Goal: Transaction & Acquisition: Purchase product/service

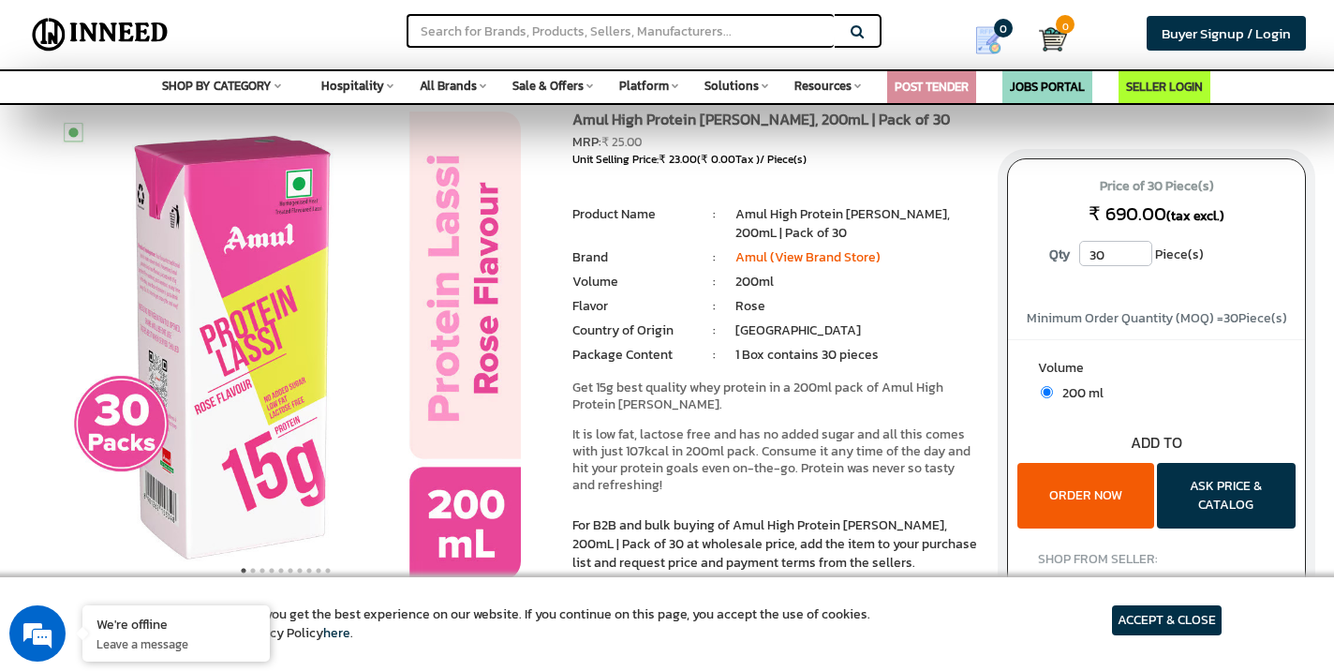
scroll to position [46, 0]
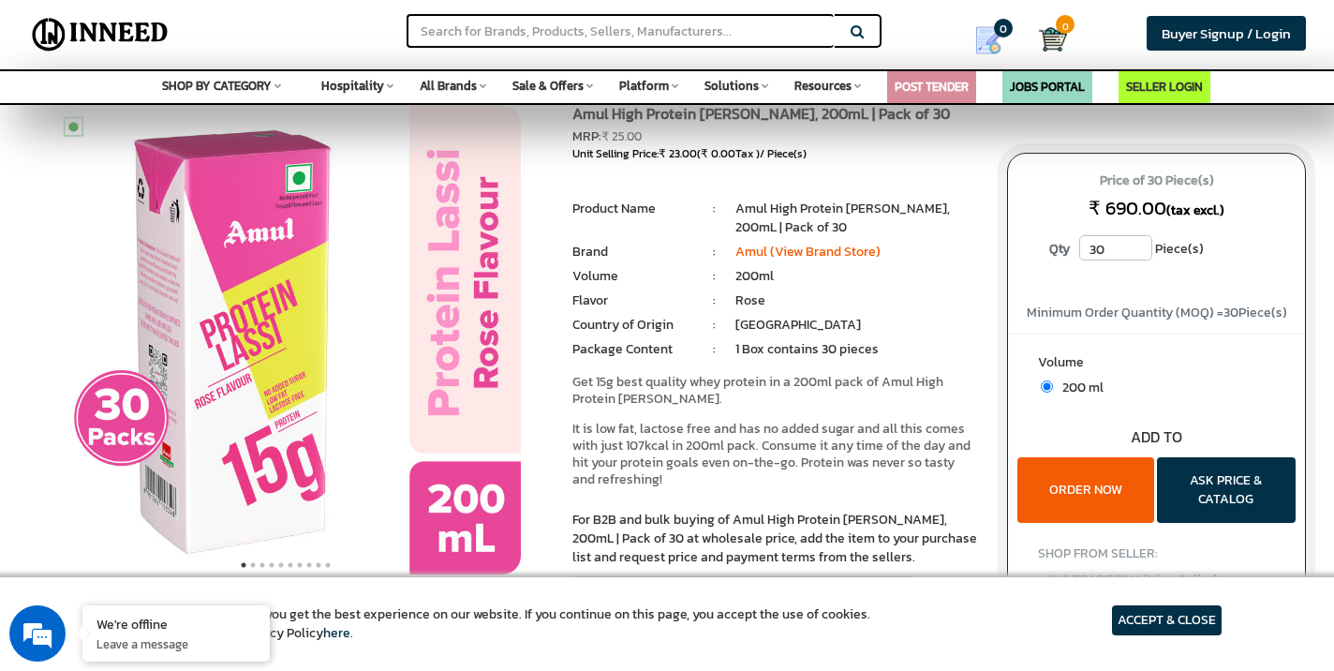
click at [1075, 463] on button "ORDER NOW" at bounding box center [1085, 490] width 136 height 66
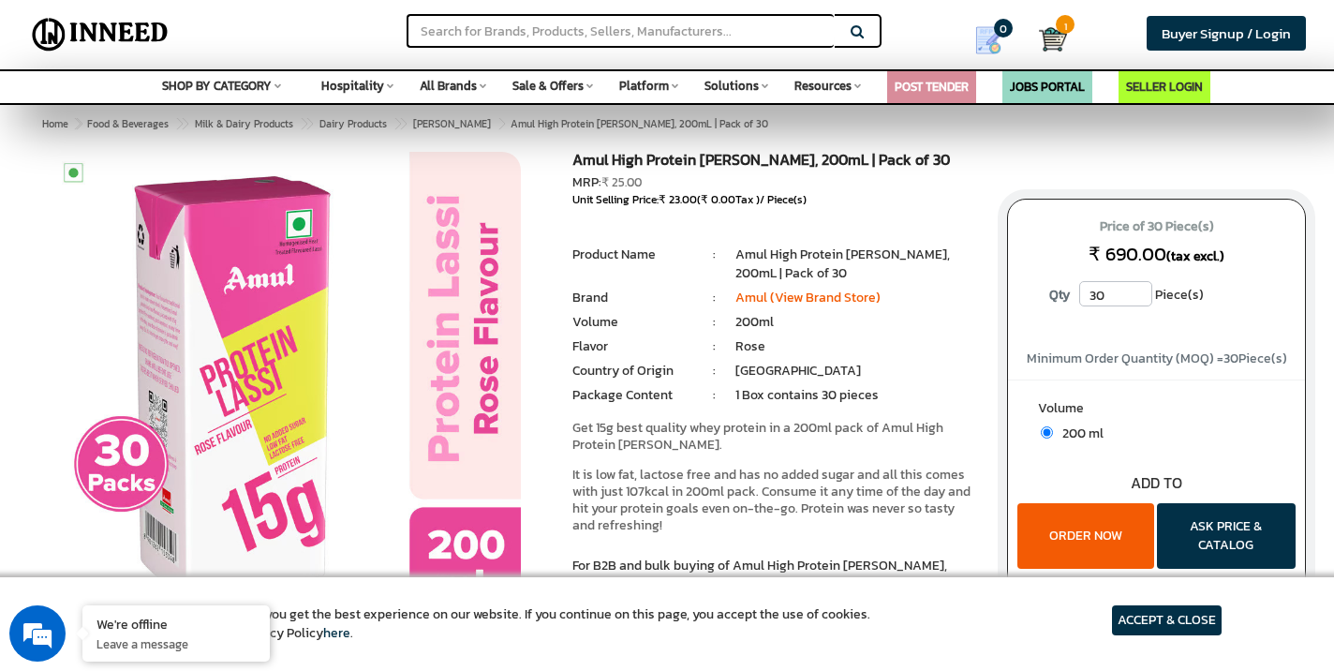
click at [1171, 630] on article "ACCEPT & CLOSE" at bounding box center [1167, 620] width 110 height 30
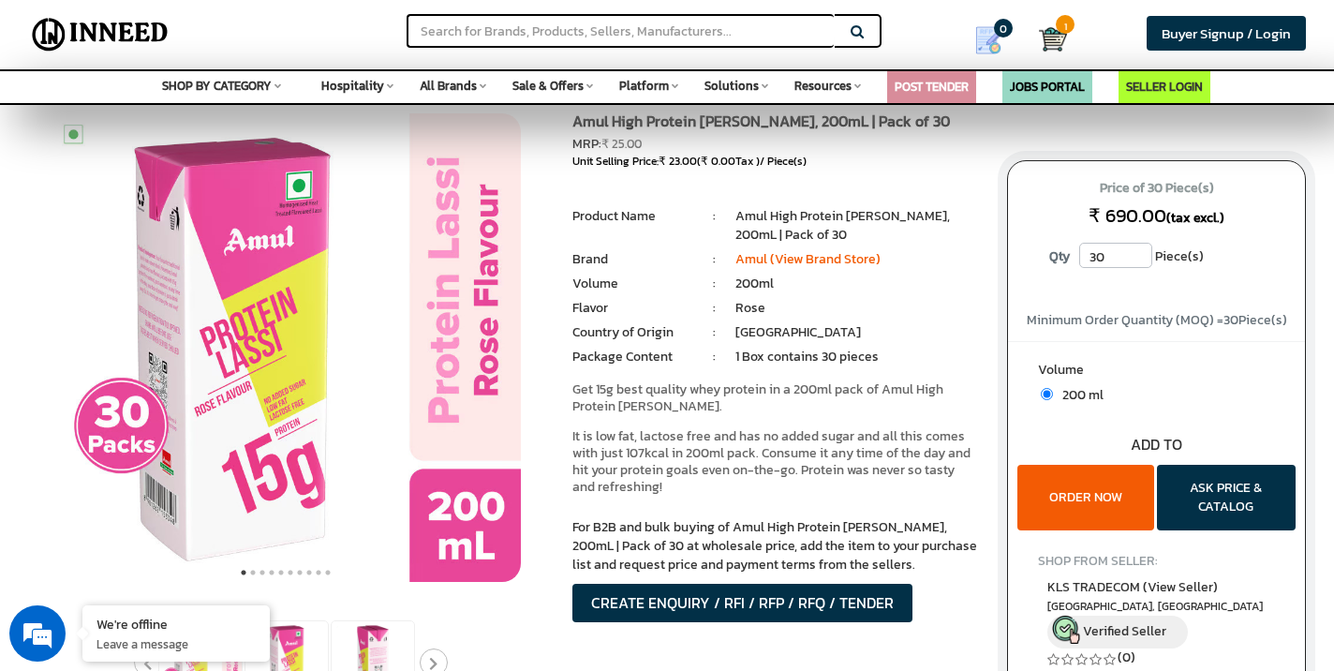
scroll to position [41, 0]
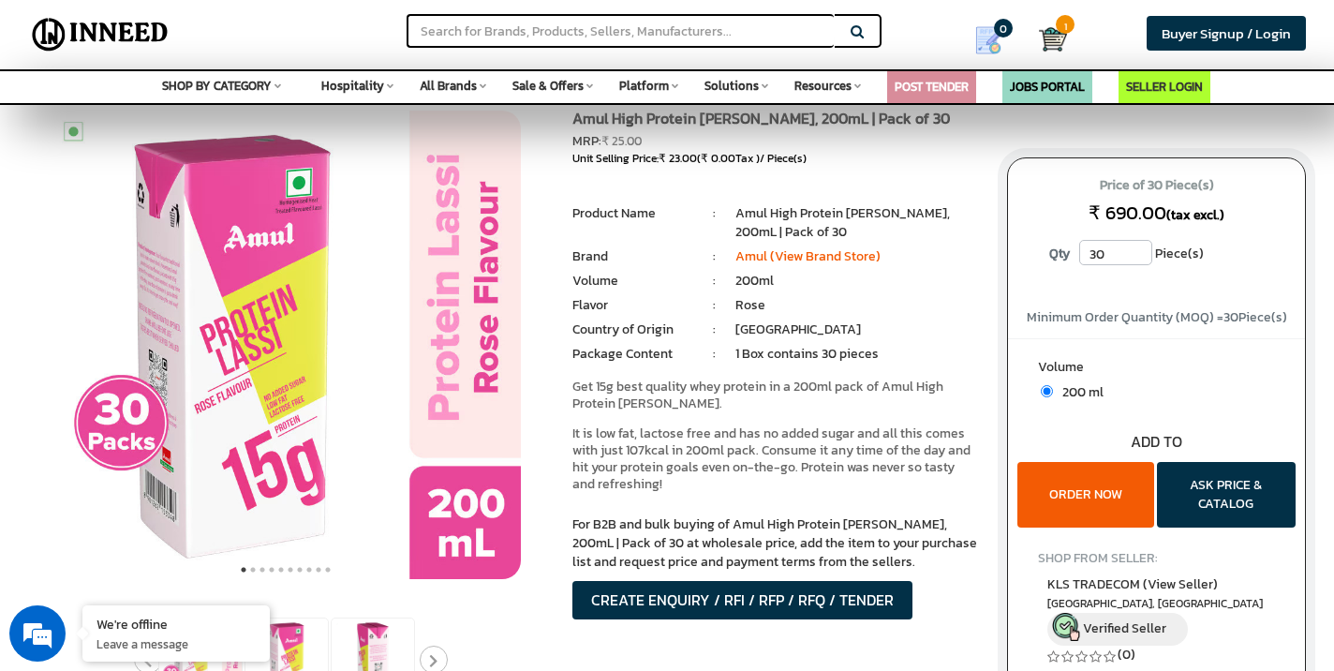
click at [1107, 480] on button "ORDER NOW" at bounding box center [1085, 495] width 136 height 66
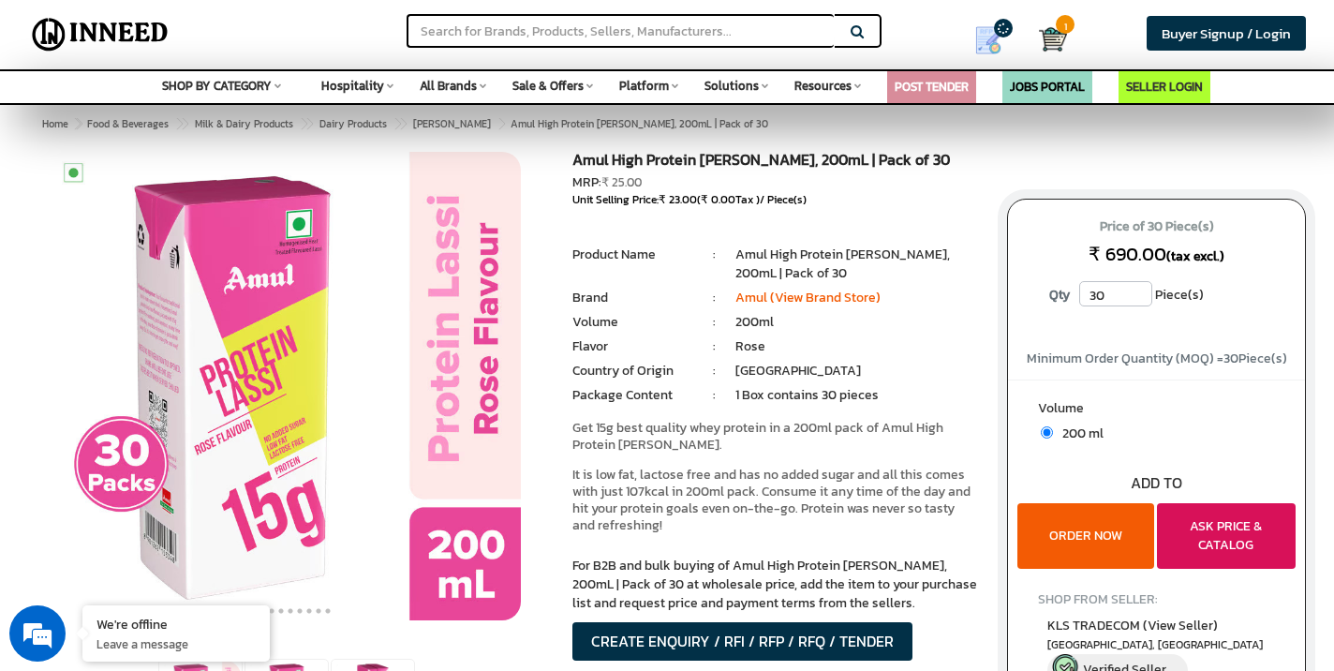
click at [1211, 536] on button "ASK PRICE & CATALOG" at bounding box center [1226, 536] width 139 height 66
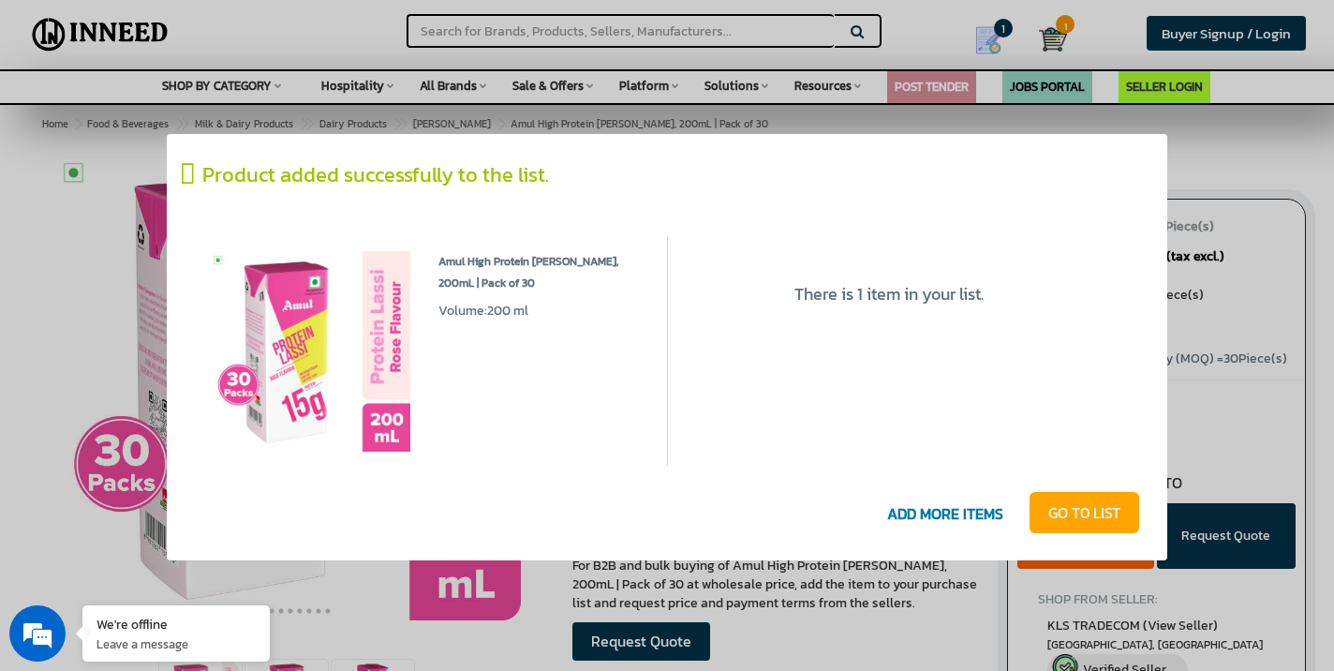
click at [1056, 503] on link "GO T0 LIST" at bounding box center [1084, 512] width 110 height 41
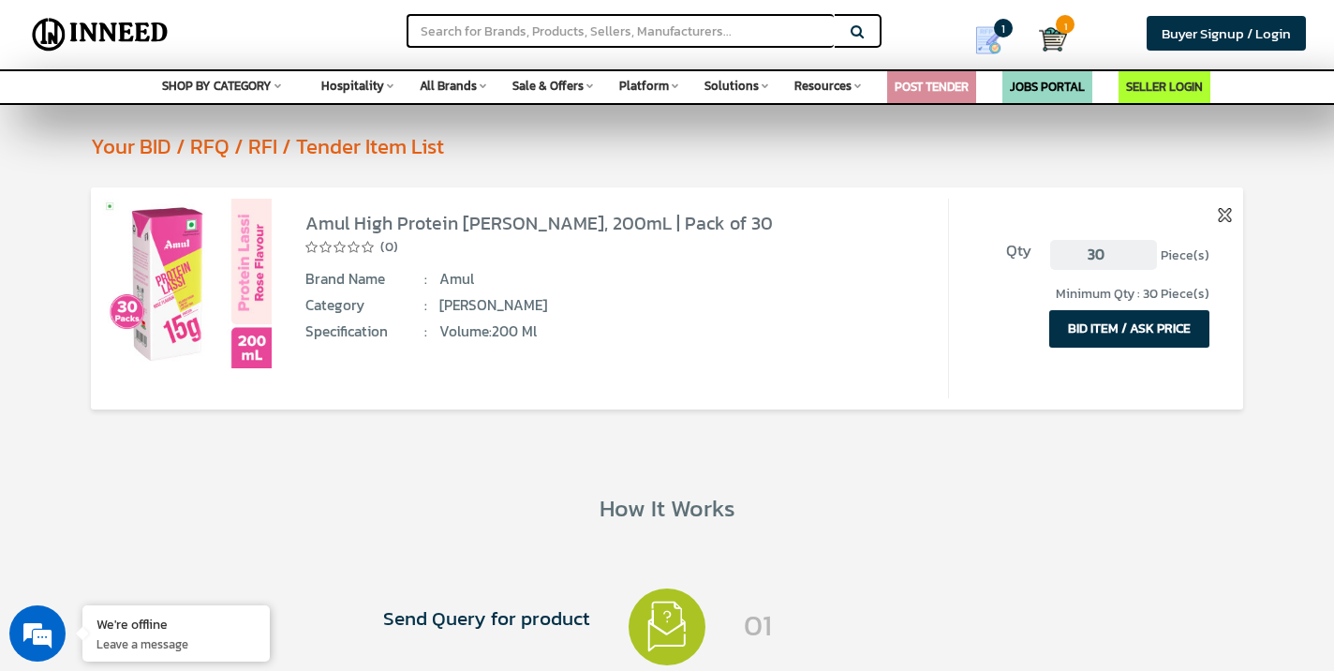
click at [1111, 333] on button "BID ITEM / ASK PRICE" at bounding box center [1129, 328] width 160 height 37
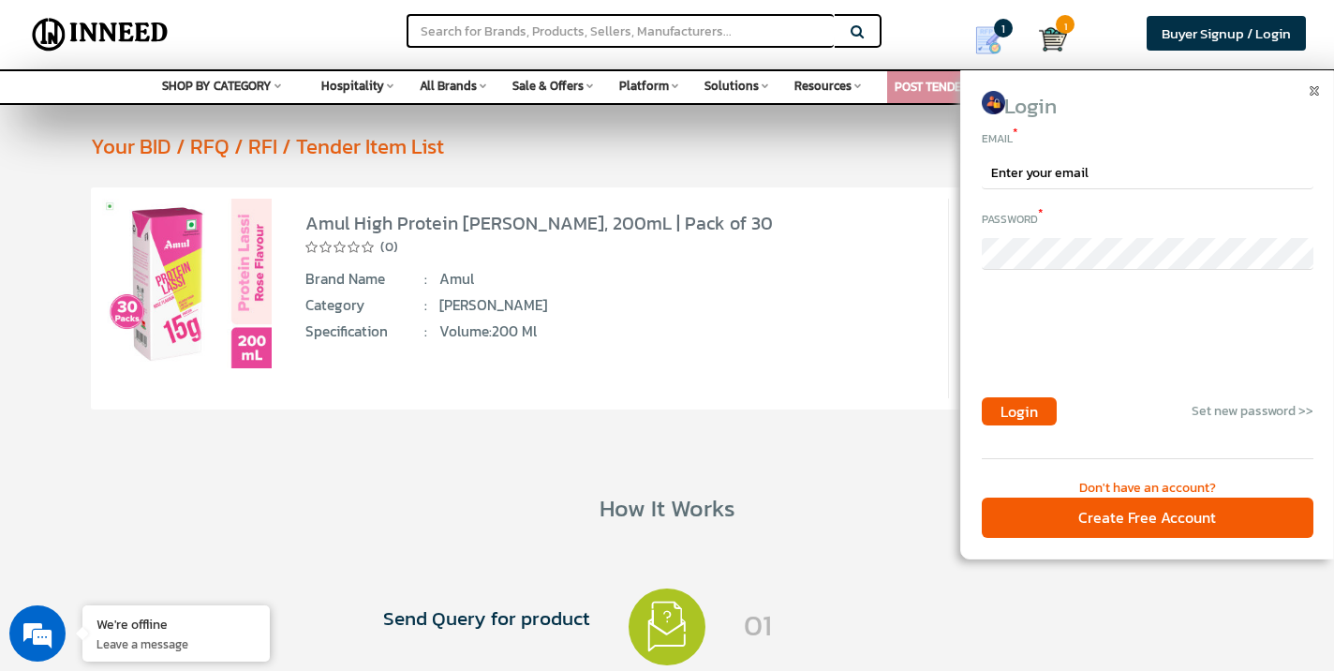
click at [1307, 91] on div "Login" at bounding box center [1148, 106] width 332 height 31
click at [1316, 92] on img at bounding box center [1313, 90] width 9 height 9
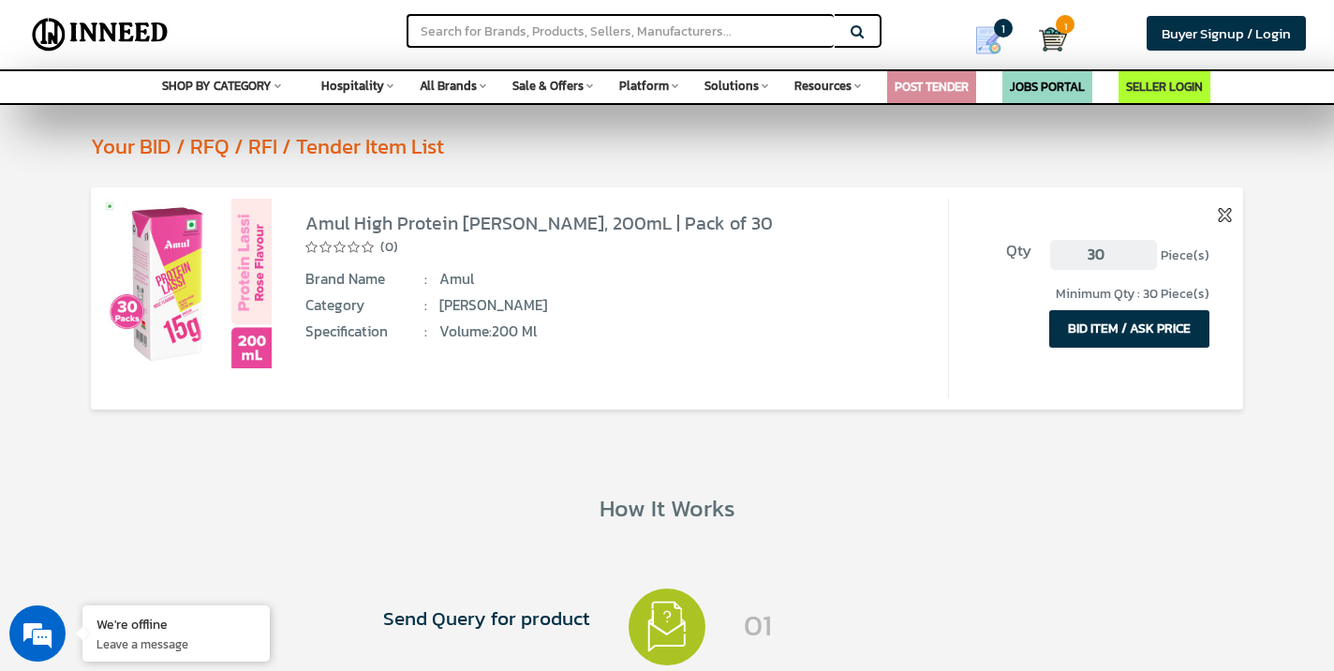
click at [187, 265] on img at bounding box center [187, 284] width 170 height 170
click at [437, 216] on link "Amul High Protein [PERSON_NAME], 200mL | Pack of 30" at bounding box center [538, 223] width 467 height 28
